Goal: Check status: Check status

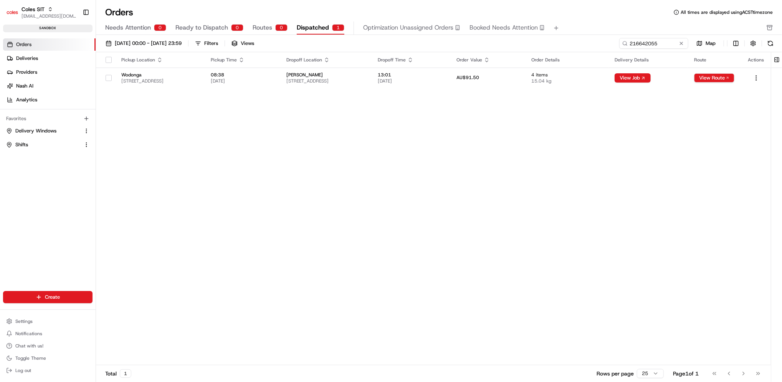
click at [753, 343] on div "Pickup Location Pickup Time Dropoff Location Dropoff Time Order Value Order Det…" at bounding box center [433, 208] width 675 height 313
click at [736, 201] on div "Pickup Location Pickup Time Dropoff Location Dropoff Time Order Value Order Det…" at bounding box center [433, 208] width 675 height 313
click at [649, 40] on input "216642055" at bounding box center [642, 43] width 92 height 11
click at [711, 79] on button "View Route" at bounding box center [714, 77] width 40 height 9
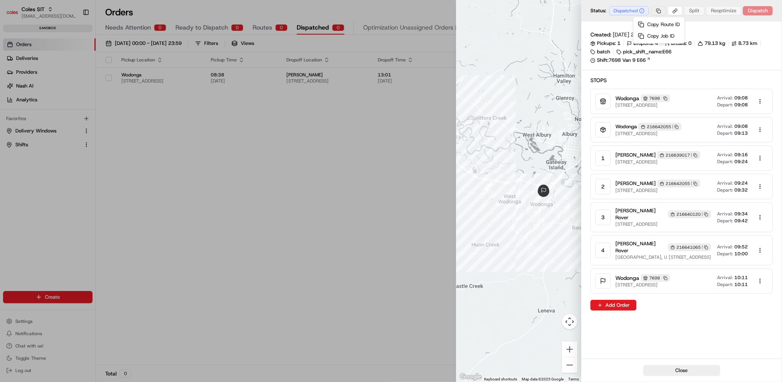
click at [659, 11] on body "Coles SIT [EMAIL_ADDRESS][DOMAIN_NAME] Toggle Sidebar sandbox Orders Deliveries…" at bounding box center [391, 191] width 782 height 382
click at [656, 25] on div "Copy Route ID" at bounding box center [659, 25] width 48 height 12
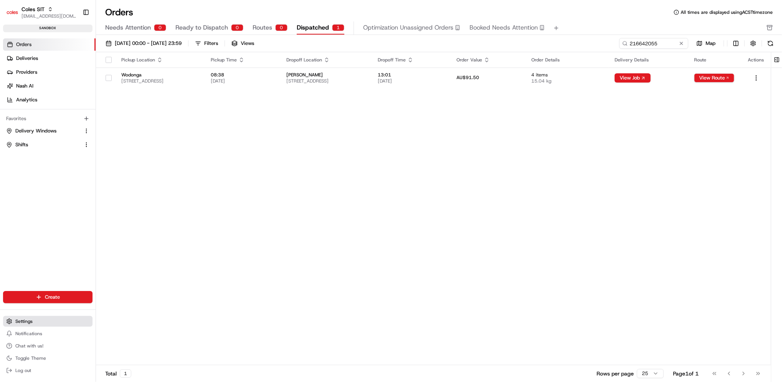
click at [30, 323] on span "Settings" at bounding box center [23, 321] width 17 height 6
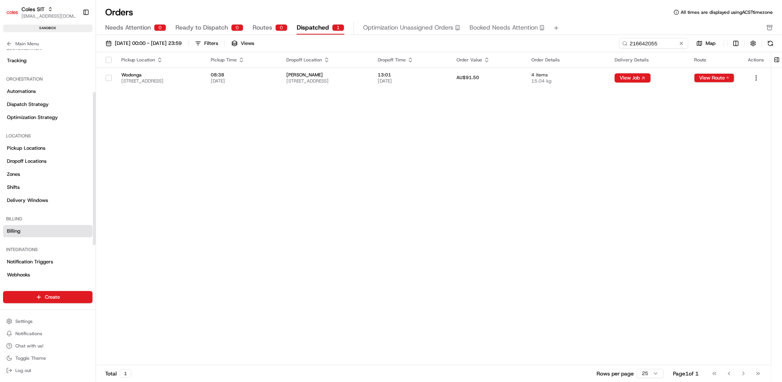
scroll to position [112, 0]
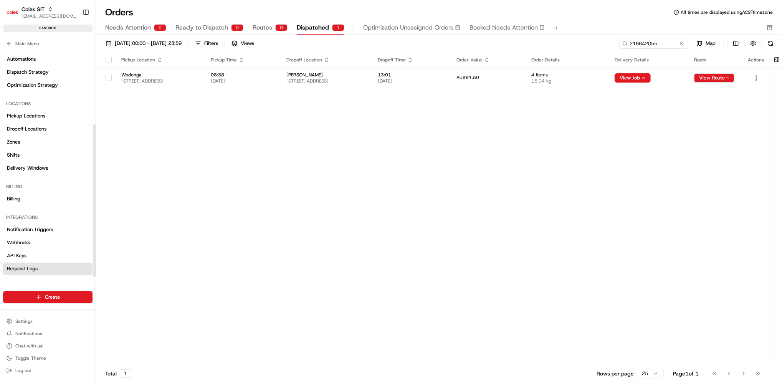
click at [28, 265] on span "Request Logs" at bounding box center [22, 268] width 31 height 7
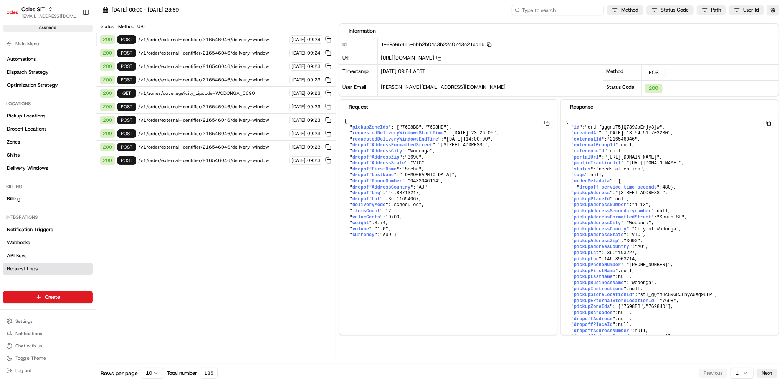
click at [573, 10] on input at bounding box center [557, 10] width 92 height 11
paste input "rte_Pmn2TWbofVTReAvknzgGmu"
type input "rte_Pmn2TWbofVTReAvknzgGmu"
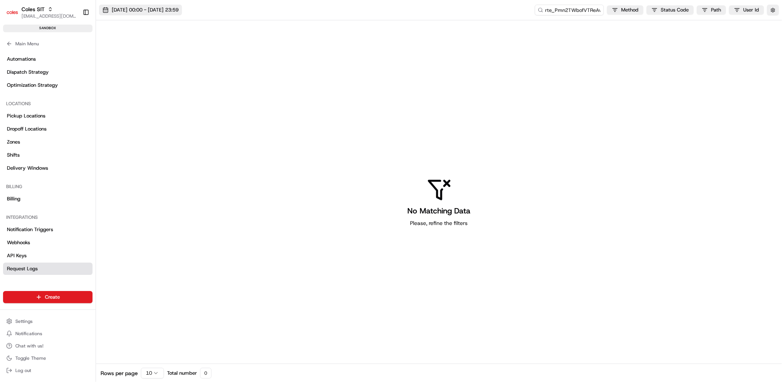
click at [140, 8] on span "21/08/2025 00:00 - 21/08/2025 23:59" at bounding box center [145, 10] width 67 height 7
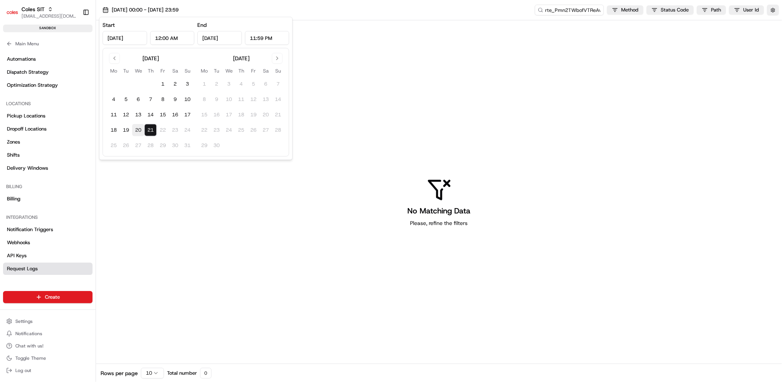
click at [139, 130] on button "20" at bounding box center [138, 130] width 12 height 12
type input "Aug 20, 2025"
click at [154, 131] on button "21" at bounding box center [150, 130] width 12 height 12
type input "Aug 21, 2025"
click at [397, 81] on div "No Matching Data Please, refine the filters" at bounding box center [439, 201] width 686 height 363
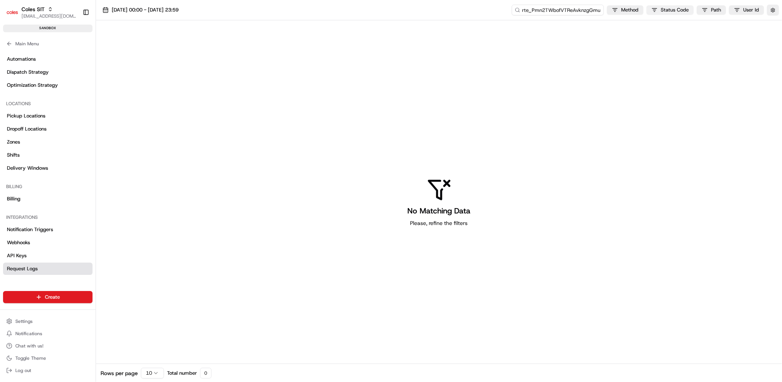
drag, startPoint x: 574, startPoint y: 14, endPoint x: 692, endPoint y: 10, distance: 118.6
click at [692, 10] on div "rte_Pmn2TWbofVTReAvknzgGmu Method Status Code Path User Id" at bounding box center [644, 10] width 267 height 11
click at [668, 77] on div "No Matching Data Please, refine the filters" at bounding box center [439, 201] width 686 height 363
click at [771, 11] on button "button" at bounding box center [773, 10] width 12 height 11
click at [734, 23] on label "Display Only Provider Logs" at bounding box center [710, 23] width 61 height 7
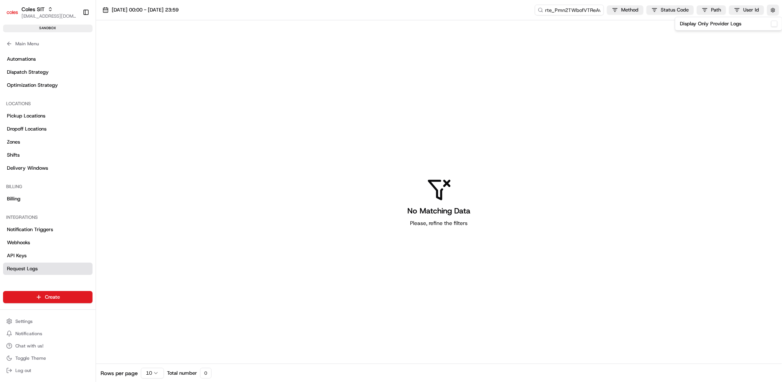
click at [771, 23] on button "Display Only Provider Logs" at bounding box center [774, 24] width 6 height 6
click at [30, 269] on span "Request Logs" at bounding box center [22, 268] width 31 height 7
click at [560, 12] on input "rte_Pmn2TWbofVTReAvknzgGmu" at bounding box center [557, 10] width 92 height 11
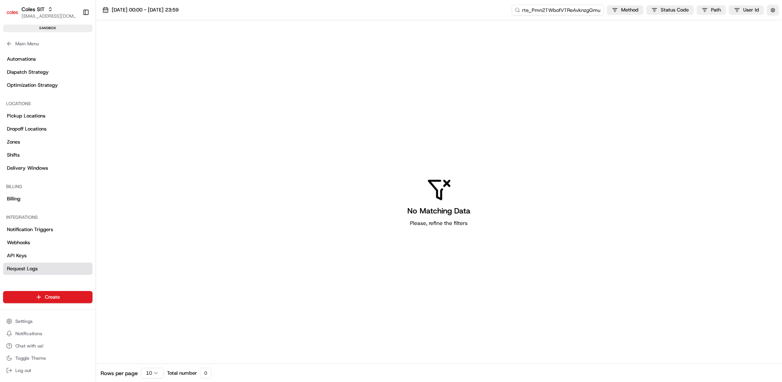
click at [560, 12] on input "rte_Pmn2TWbofVTReAvknzgGmu" at bounding box center [557, 10] width 92 height 11
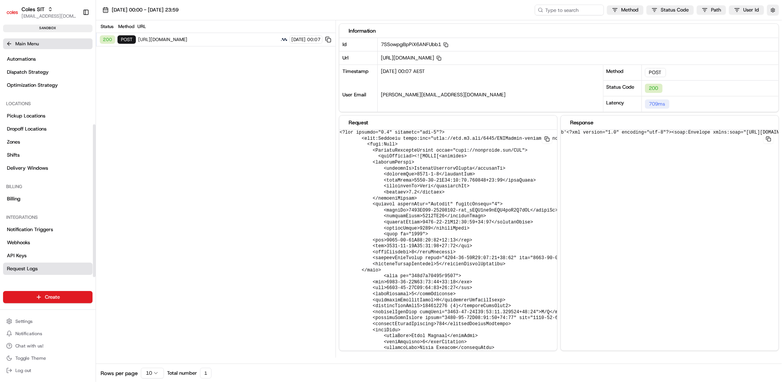
click at [8, 42] on icon at bounding box center [8, 43] width 2 height 3
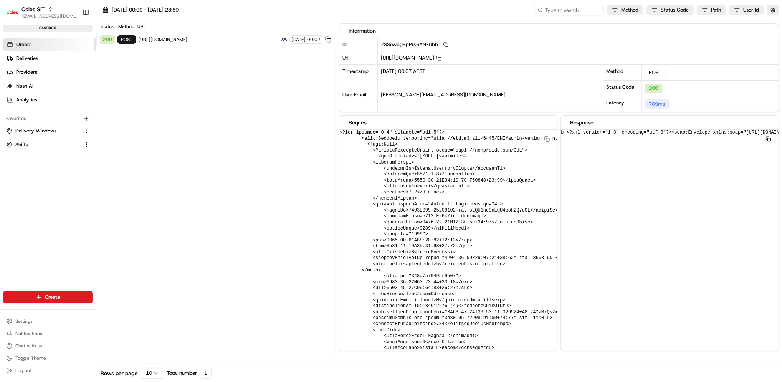
click at [16, 44] on span "Orders" at bounding box center [23, 44] width 15 height 7
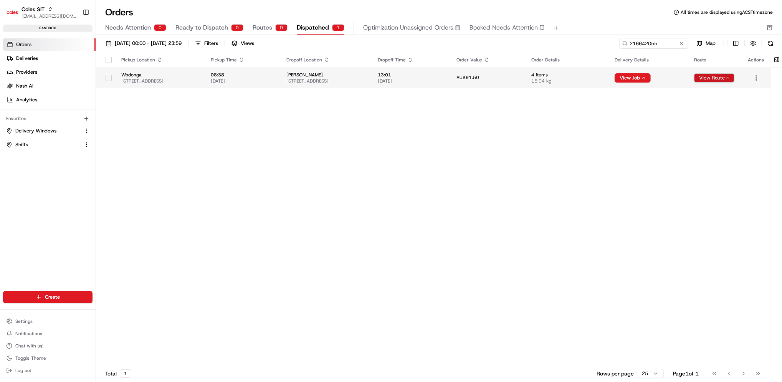
click at [706, 77] on button "View Route" at bounding box center [714, 77] width 40 height 9
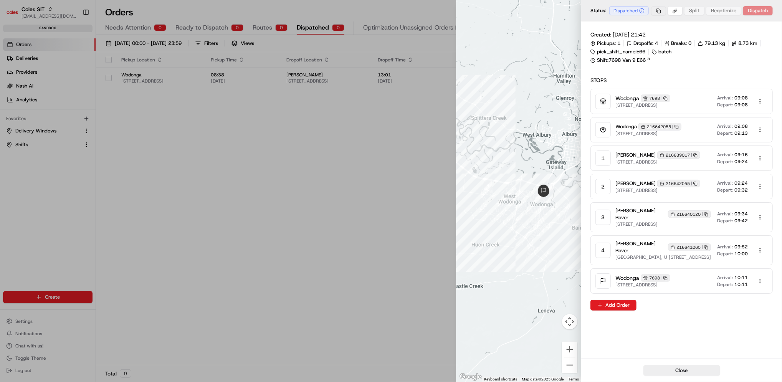
click at [660, 13] on body "Coles SIT prateekmohan.lal@coles.com.au Toggle Sidebar sandbox Orders Deliverie…" at bounding box center [391, 191] width 782 height 382
click at [662, 35] on div "Copy Job ID" at bounding box center [659, 36] width 48 height 12
click at [22, 319] on div at bounding box center [391, 191] width 782 height 382
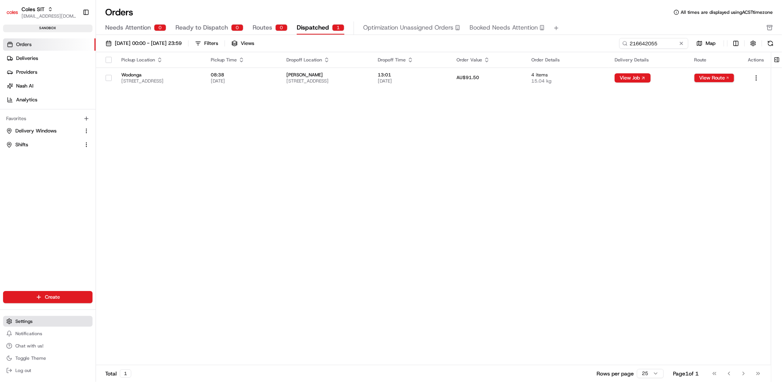
click at [24, 321] on span "Settings" at bounding box center [23, 321] width 17 height 6
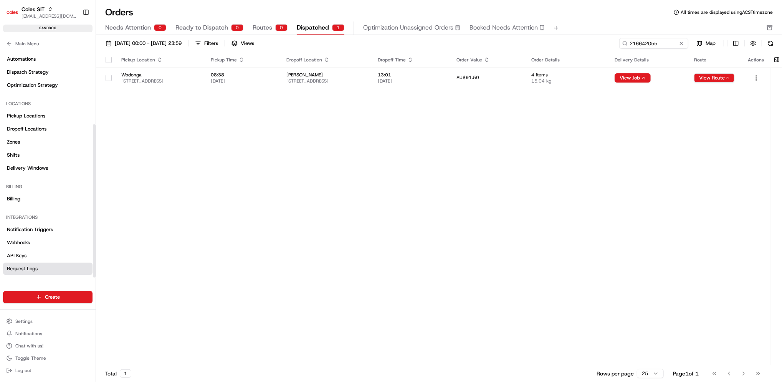
click at [33, 269] on span "Request Logs" at bounding box center [22, 268] width 31 height 7
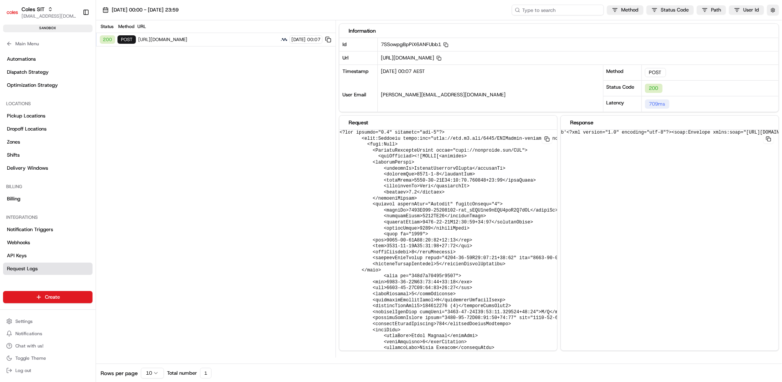
click at [566, 14] on input at bounding box center [557, 10] width 92 height 11
paste input "job_7mdmLun88uUEpeMhoJumiG"
type input "job_7mdmLun88uUEpeMhoJumiG"
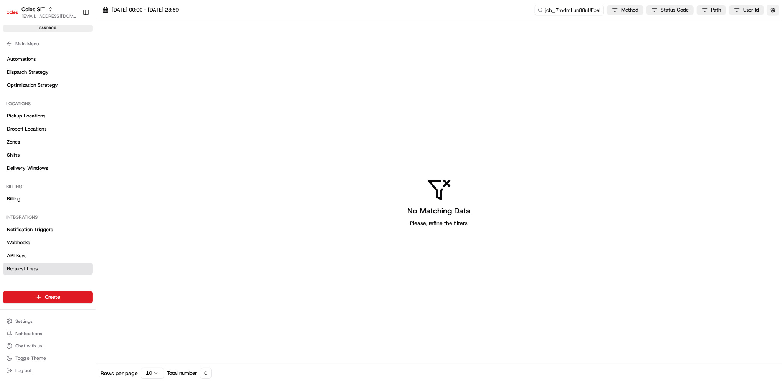
click at [770, 11] on button "button" at bounding box center [773, 10] width 12 height 11
click at [762, 24] on div "Display Only Provider Logs" at bounding box center [728, 23] width 97 height 7
click at [774, 24] on button "Display Only Provider Logs" at bounding box center [774, 24] width 6 height 6
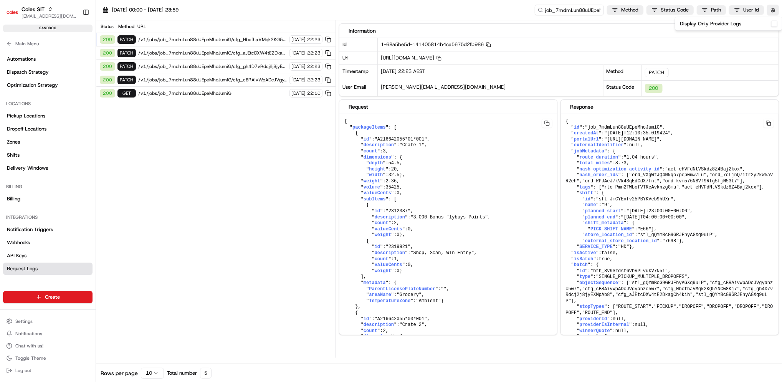
click at [188, 94] on span "/v1/jobs/job_7mdmLun88uUEpeMhoJumiG" at bounding box center [212, 93] width 149 height 6
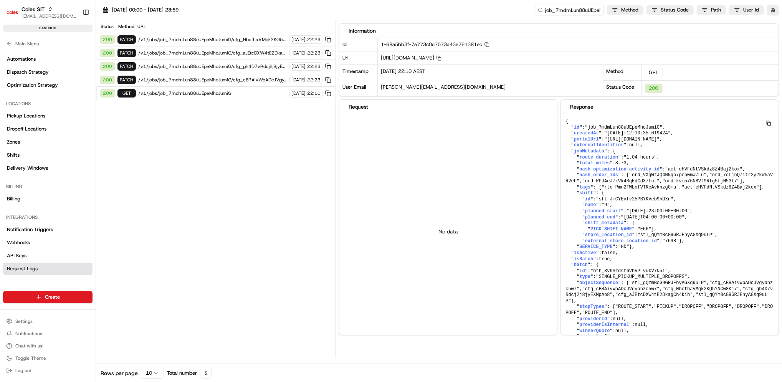
click at [190, 78] on span "/v1/jobs/job_7mdmLun88uUEpeMhoJumiG/cfg_cBRAivWpADcJVgyahzc5w7" at bounding box center [212, 80] width 149 height 6
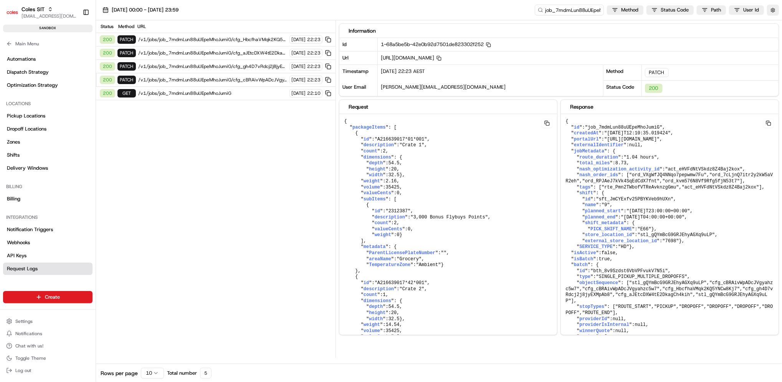
click at [198, 57] on div "200 PATCH /v1/jobs/job_7mdmLun88uUEpeMhoJumiG/cfg_aJEtcDXW4tE2DkagCh4kih 20/08/…" at bounding box center [215, 52] width 239 height 13
click at [200, 50] on span "/v1/jobs/job_7mdmLun88uUEpeMhoJumiG/cfg_aJEtcDXW4tE2DkagCh4kih" at bounding box center [212, 53] width 149 height 6
click at [211, 38] on span "/v1/jobs/job_7mdmLun88uUEpeMhoJumiG/cfg_HbcfhaVMqk2KQ5YNCw8Kj7" at bounding box center [212, 39] width 149 height 6
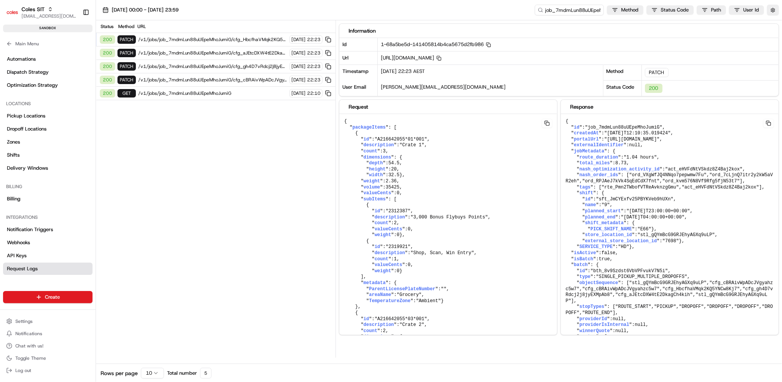
click at [209, 49] on div "200 PATCH /v1/jobs/job_7mdmLun88uUEpeMhoJumiG/cfg_aJEtcDXW4tE2DkagCh4kih 20/08/…" at bounding box center [215, 52] width 239 height 13
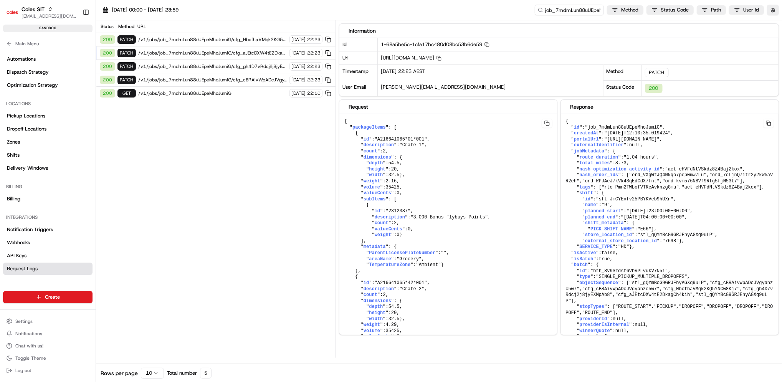
click at [207, 57] on div "200 PATCH /v1/jobs/job_7mdmLun88uUEpeMhoJumiG/cfg_aJEtcDXW4tE2DkagCh4kih 20/08/…" at bounding box center [215, 52] width 239 height 13
click at [205, 66] on span "/v1/jobs/job_7mdmLun88uUEpeMhoJumiG/cfg_gh4D7vRdcj2j8jyEXMpAb8" at bounding box center [212, 66] width 149 height 6
click at [204, 75] on div "200 PATCH /v1/jobs/job_7mdmLun88uUEpeMhoJumiG/cfg_cBRAivWpADcJVgyahzc5w7 20/08/…" at bounding box center [215, 79] width 239 height 13
drag, startPoint x: 201, startPoint y: 82, endPoint x: 200, endPoint y: 88, distance: 6.6
click at [201, 82] on span "/v1/jobs/job_7mdmLun88uUEpeMhoJumiG/cfg_cBRAivWpADcJVgyahzc5w7" at bounding box center [212, 80] width 149 height 6
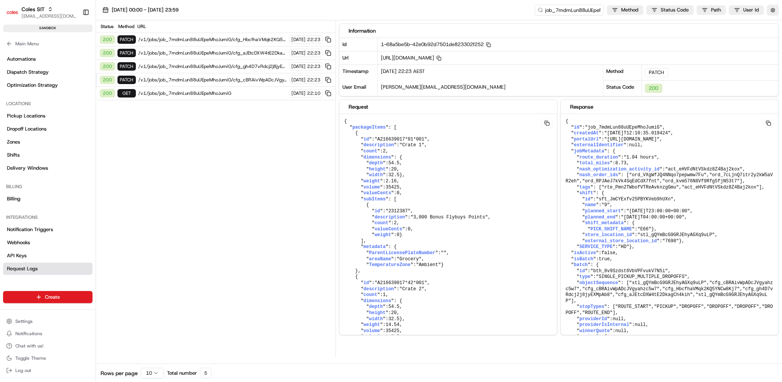
click at [198, 93] on span "/v1/jobs/job_7mdmLun88uUEpeMhoJumiG" at bounding box center [212, 93] width 149 height 6
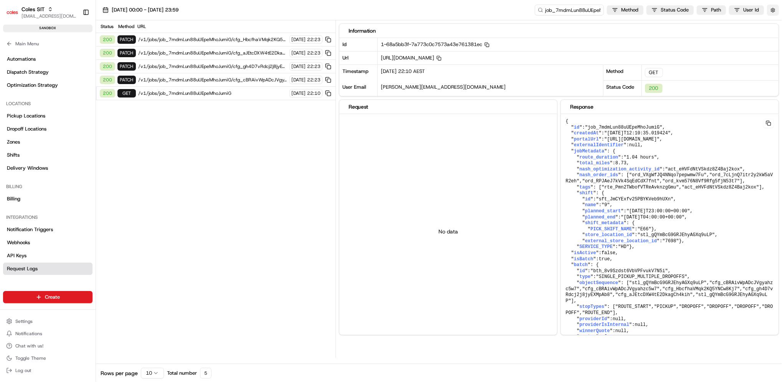
click at [770, 12] on button "button" at bounding box center [773, 10] width 12 height 11
click at [776, 26] on button "Display Only Provider Logs" at bounding box center [774, 24] width 6 height 6
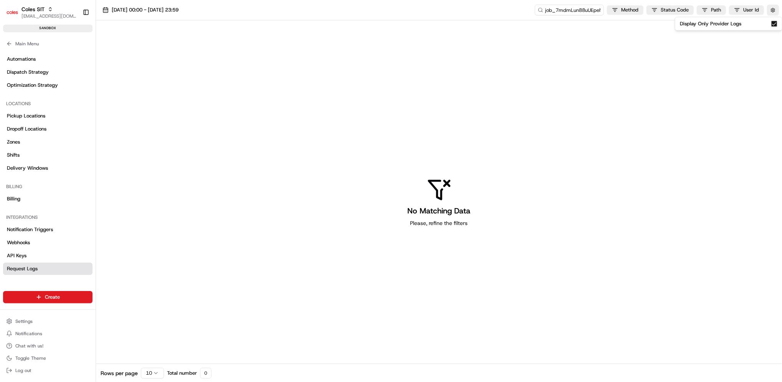
click at [774, 22] on button "Display Only Provider Logs" at bounding box center [774, 24] width 6 height 6
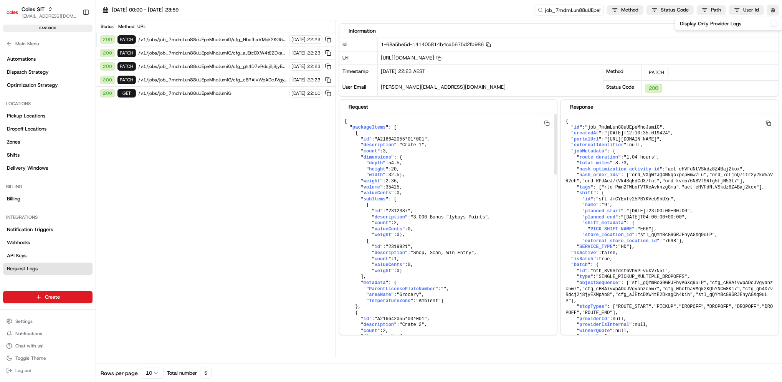
drag, startPoint x: 275, startPoint y: 170, endPoint x: 349, endPoint y: 124, distance: 87.3
click at [275, 169] on div "Status Method URL 200 PATCH /v1/jobs/job_7mdmLun88uUEpeMhoJumiG/cfg_HbcfhaVMqk2…" at bounding box center [215, 188] width 239 height 337
click at [764, 13] on html "Coles SIT prateekmohan.lal@coles.com.au Toggle Sidebar sandbox Orders Deliverie…" at bounding box center [391, 191] width 782 height 382
click at [775, 13] on html "Coles SIT prateekmohan.lal@coles.com.au Toggle Sidebar sandbox Orders Deliverie…" at bounding box center [391, 191] width 782 height 382
click at [775, 12] on button "button" at bounding box center [773, 10] width 12 height 11
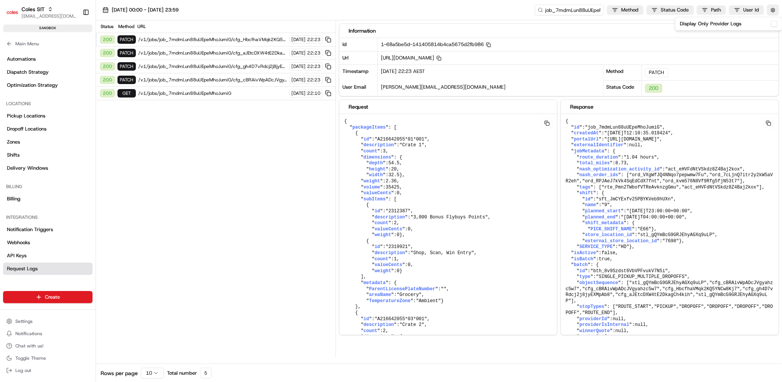
click at [773, 25] on button "Display Only Provider Logs" at bounding box center [774, 24] width 6 height 6
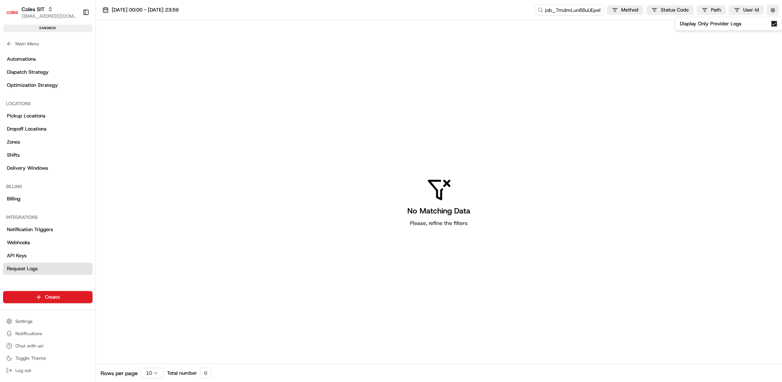
click at [772, 28] on div "Display Only Provider Logs" at bounding box center [728, 24] width 107 height 14
click at [772, 21] on button "Display Only Provider Logs" at bounding box center [774, 24] width 6 height 6
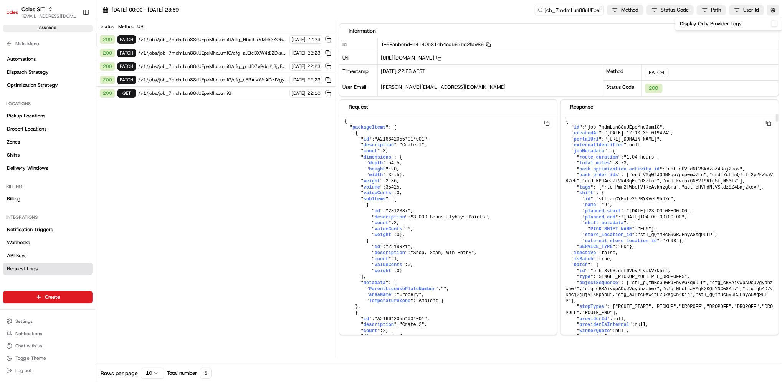
click at [635, 148] on span "null" at bounding box center [634, 144] width 11 height 5
click at [181, 132] on div "Status Method URL 200 PATCH /v1/jobs/job_7mdmLun88uUEpeMhoJumiG/cfg_HbcfhaVMqk2…" at bounding box center [215, 188] width 239 height 337
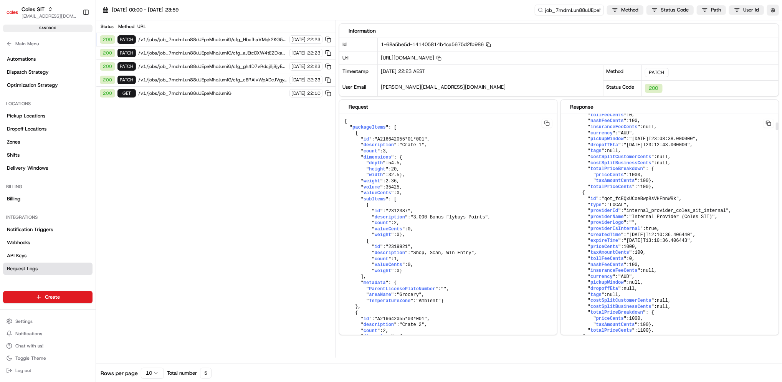
scroll to position [256, 0]
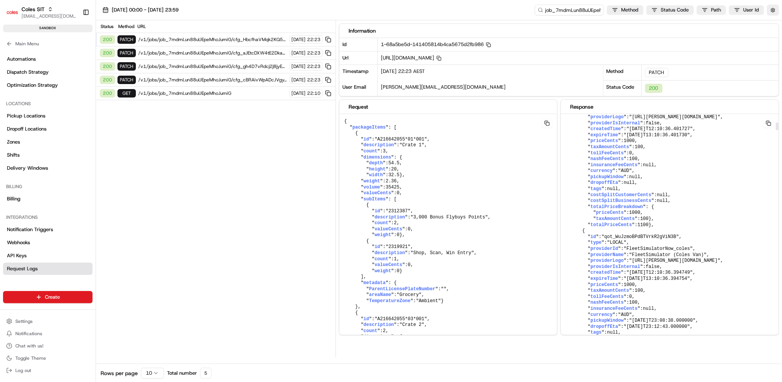
click at [627, 96] on span ""qot_L6WsMKYYBaAwJrqYMR4mQT"" at bounding box center [640, 93] width 78 height 5
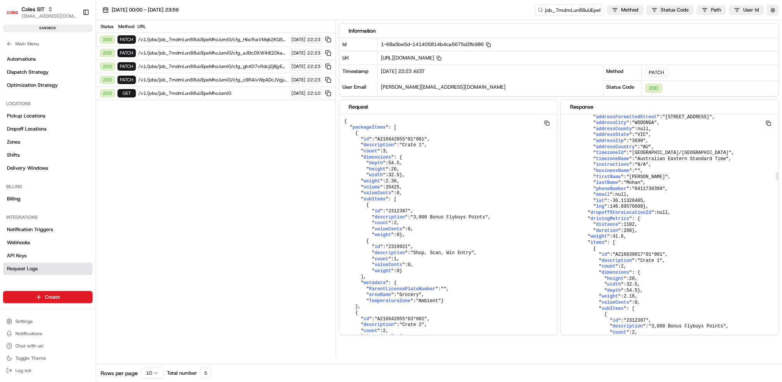
click at [770, 8] on button "button" at bounding box center [773, 10] width 12 height 11
click at [776, 24] on button "Display Only Provider Logs" at bounding box center [774, 24] width 6 height 6
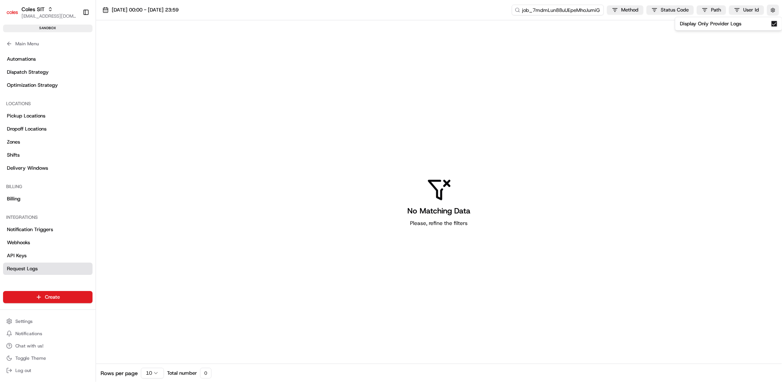
click at [572, 8] on input "job_7mdmLun88uUEpeMhoJumiG" at bounding box center [557, 10] width 92 height 11
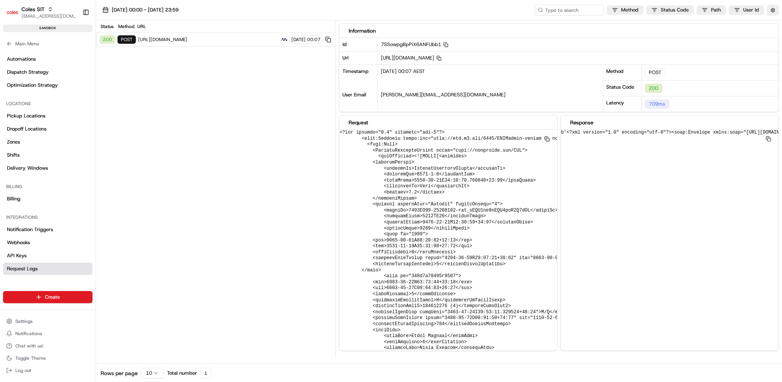
click at [188, 41] on span "https://cert.microlise.com/COLES/TMCWebService/TMCWebService.asmx" at bounding box center [208, 39] width 140 height 6
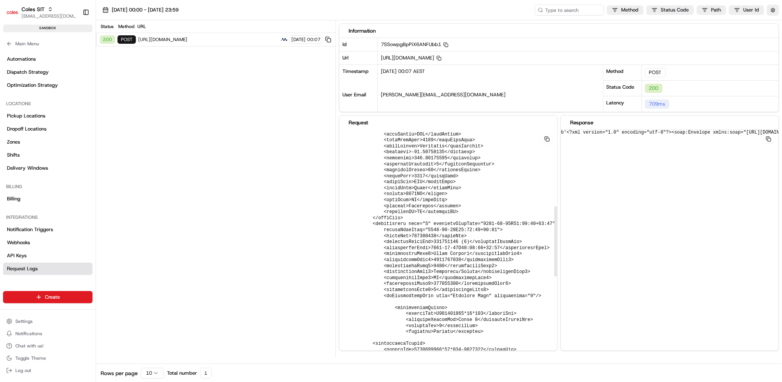
scroll to position [153, 0]
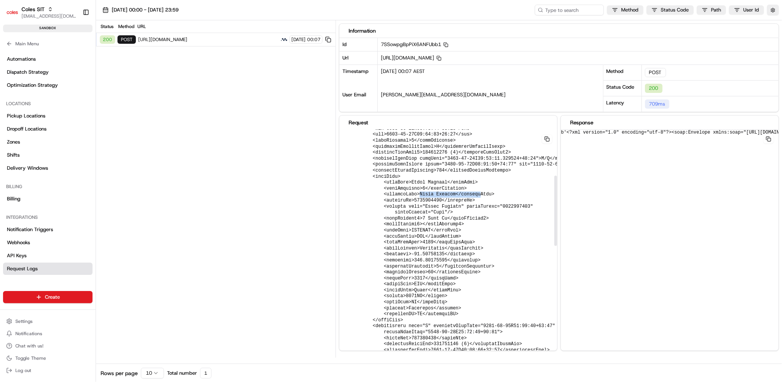
drag, startPoint x: 412, startPoint y: 194, endPoint x: 467, endPoint y: 194, distance: 55.6
click at [467, 194] on pre at bounding box center [583, 365] width 489 height 778
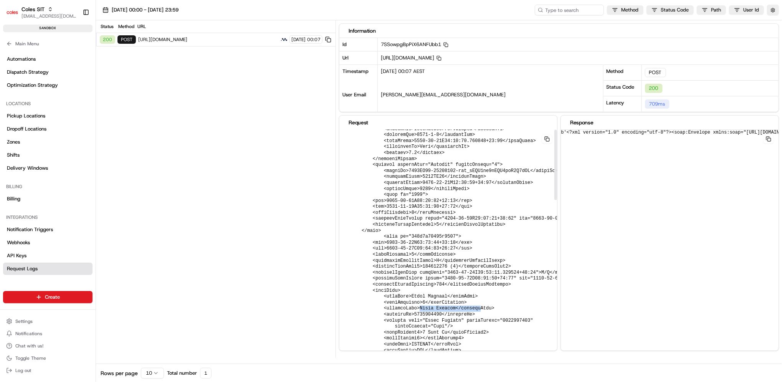
scroll to position [0, 0]
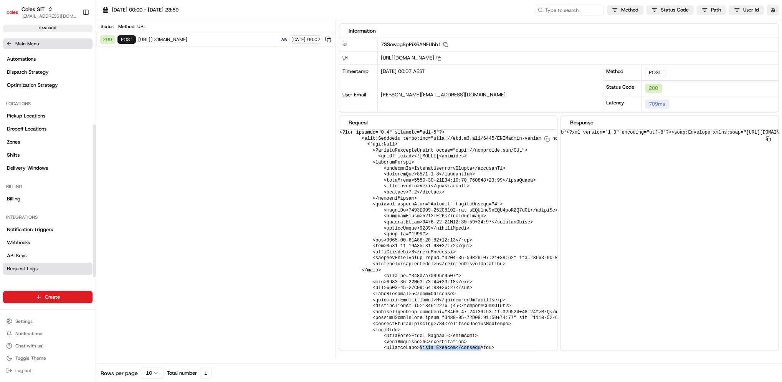
click at [13, 45] on button "Main Menu" at bounding box center [47, 43] width 89 height 11
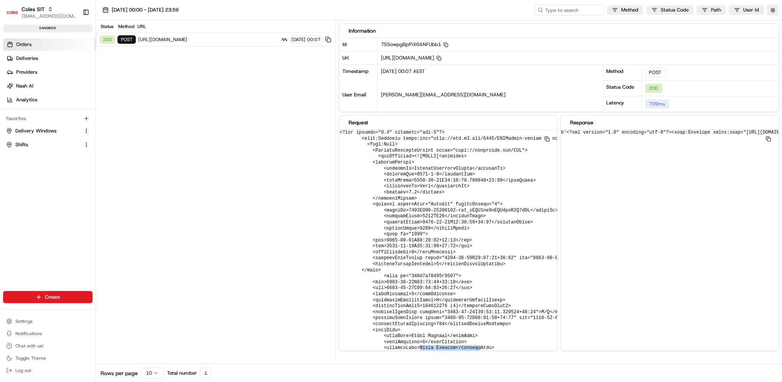
click at [39, 46] on link "Orders" at bounding box center [49, 44] width 92 height 12
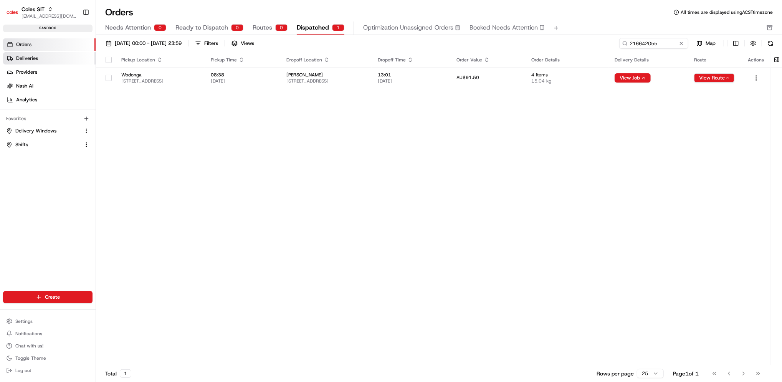
click at [30, 59] on span "Deliveries" at bounding box center [27, 58] width 22 height 7
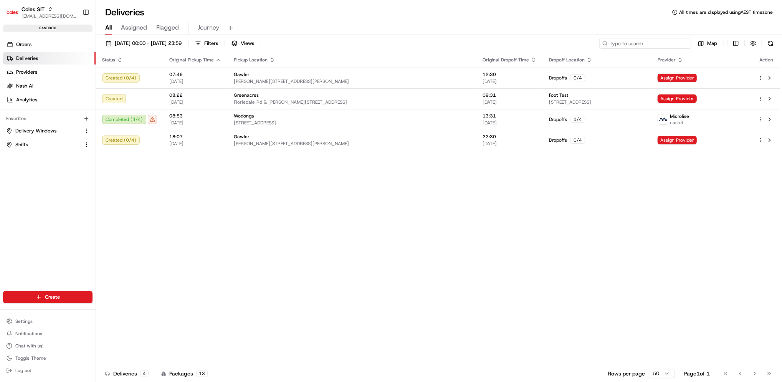
click at [665, 46] on input at bounding box center [645, 43] width 92 height 11
paste input "216639017"
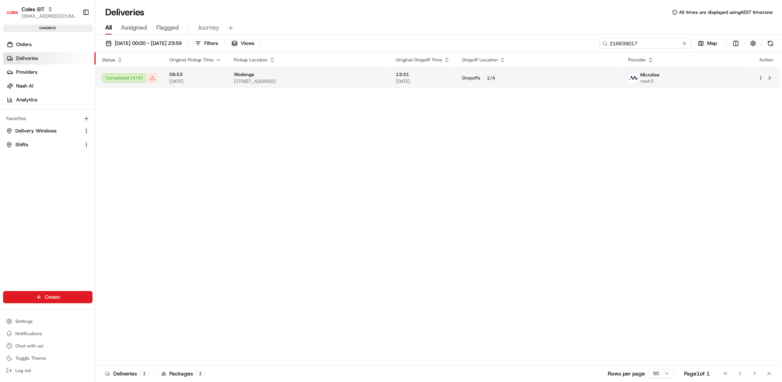
type input "216639017"
click at [139, 69] on td "Completed ( 4 / 4 )" at bounding box center [129, 78] width 67 height 21
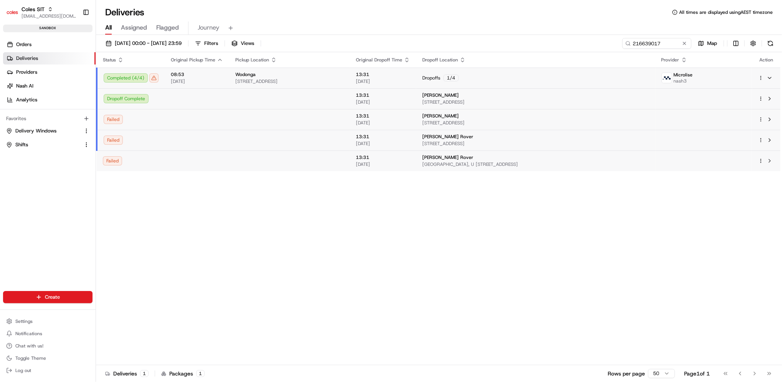
click at [442, 162] on span "Wodonga Gardens, U 117 2 Flinders Way, WEST WODONGA, VIC 3690, AU" at bounding box center [535, 164] width 226 height 6
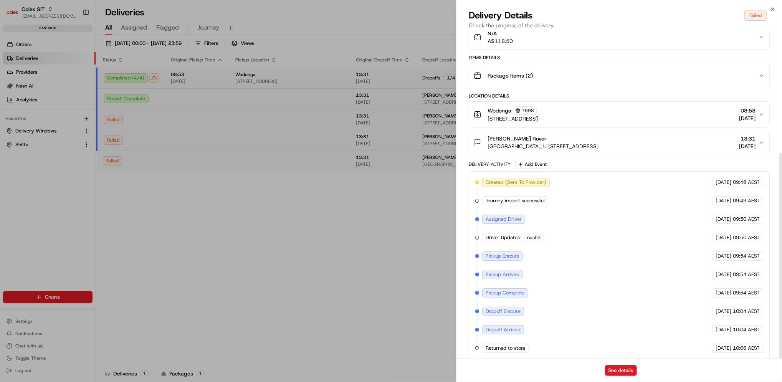
scroll to position [192, 0]
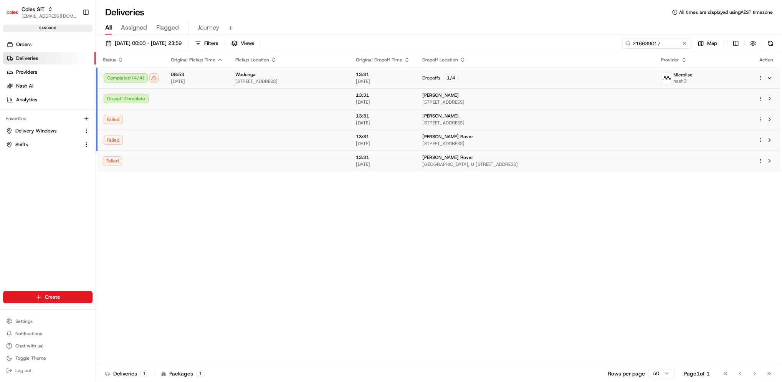
click at [371, 137] on td "13:31 21/08/2025" at bounding box center [383, 140] width 66 height 21
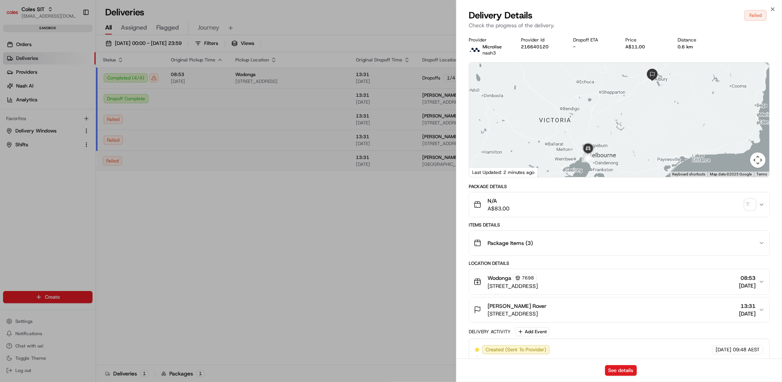
scroll to position [173, 0]
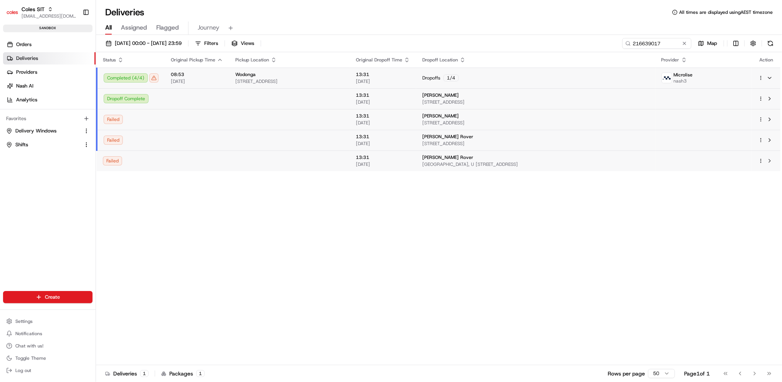
click at [350, 160] on td at bounding box center [289, 160] width 120 height 21
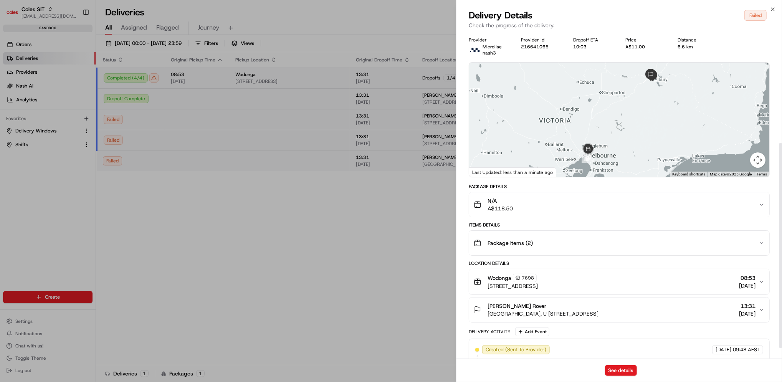
scroll to position [192, 0]
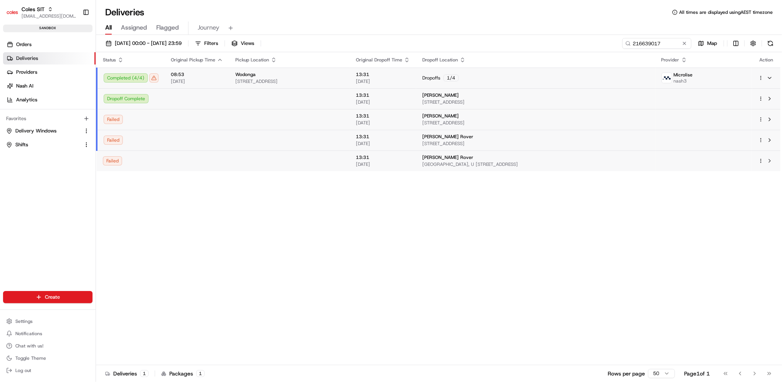
click at [201, 142] on td at bounding box center [197, 140] width 64 height 21
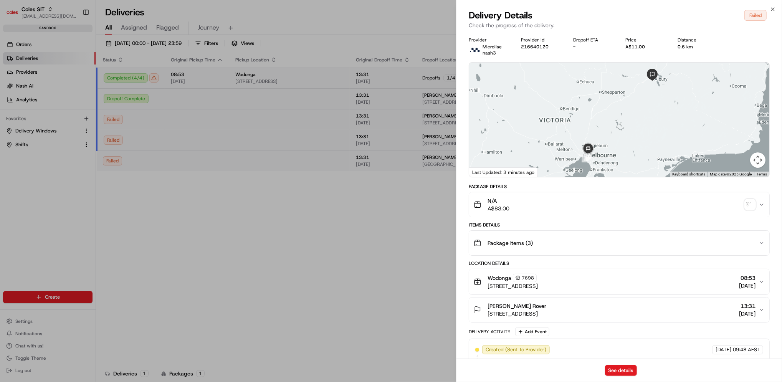
scroll to position [173, 0]
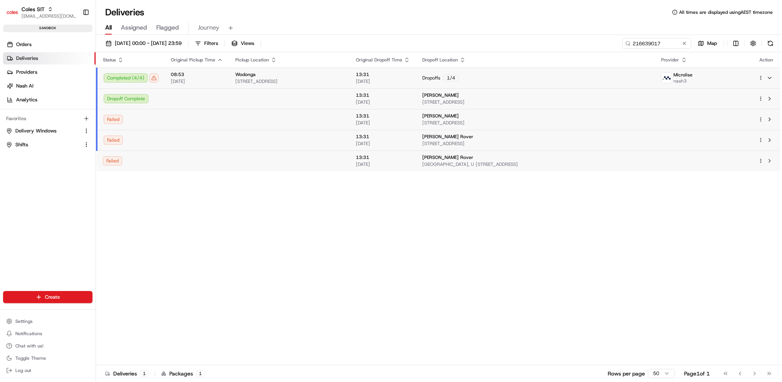
click at [167, 114] on td at bounding box center [197, 119] width 64 height 21
click at [180, 99] on td at bounding box center [197, 98] width 64 height 21
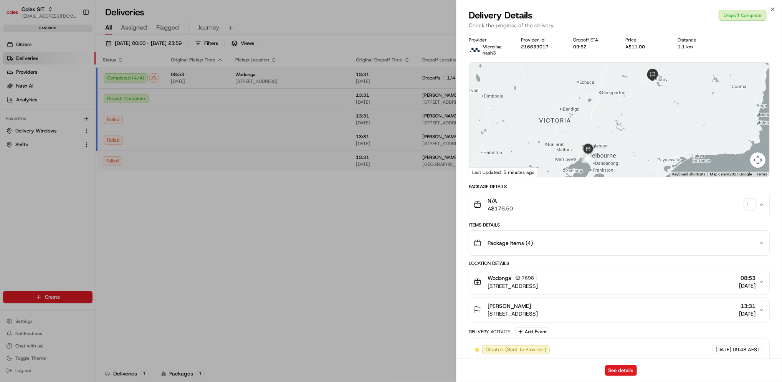
scroll to position [155, 0]
